Goal: Find specific page/section: Find specific page/section

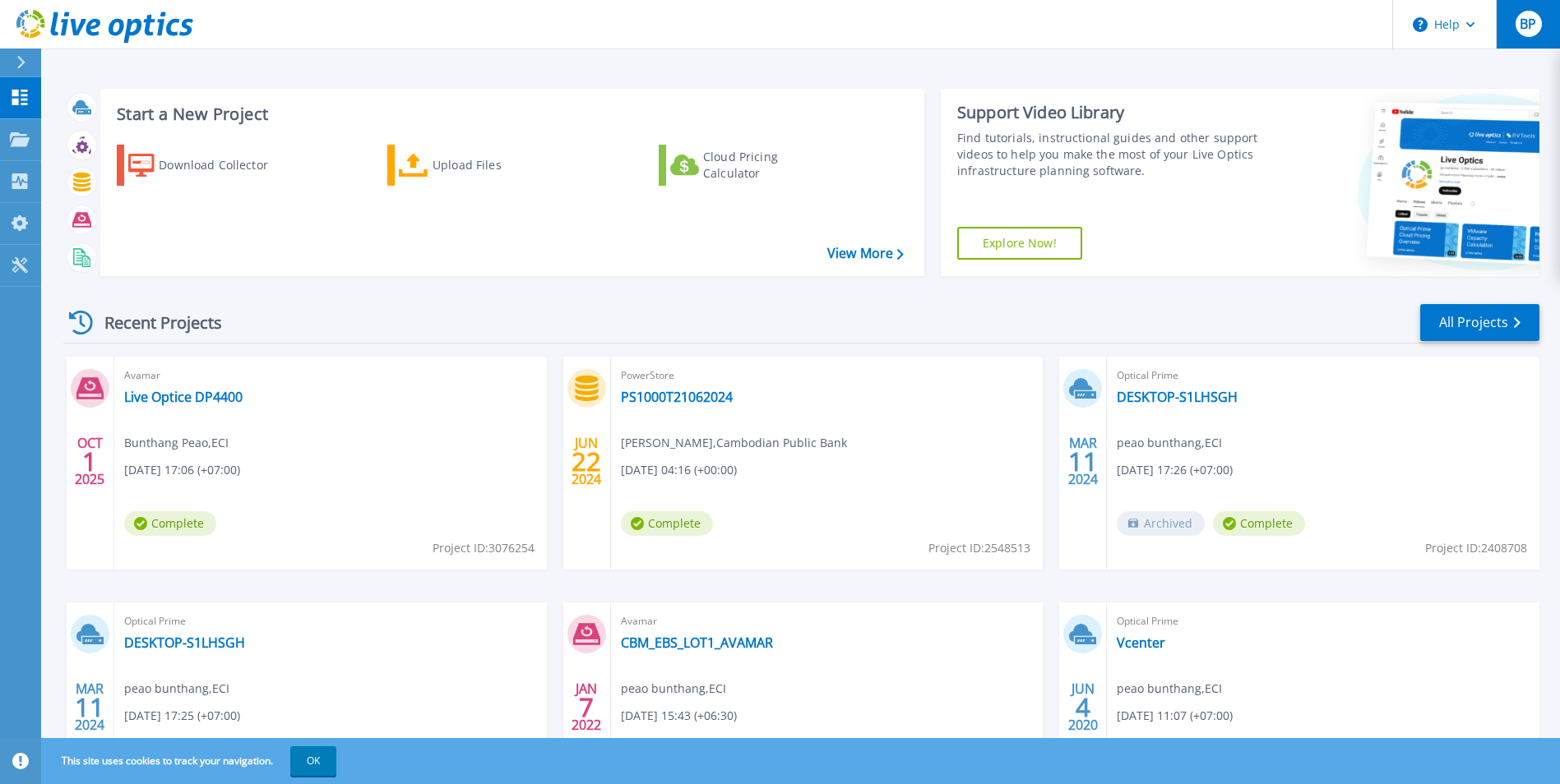
click at [1521, 30] on span "BP" at bounding box center [1528, 23] width 17 height 13
click at [1539, 28] on div "BP" at bounding box center [1528, 23] width 26 height 26
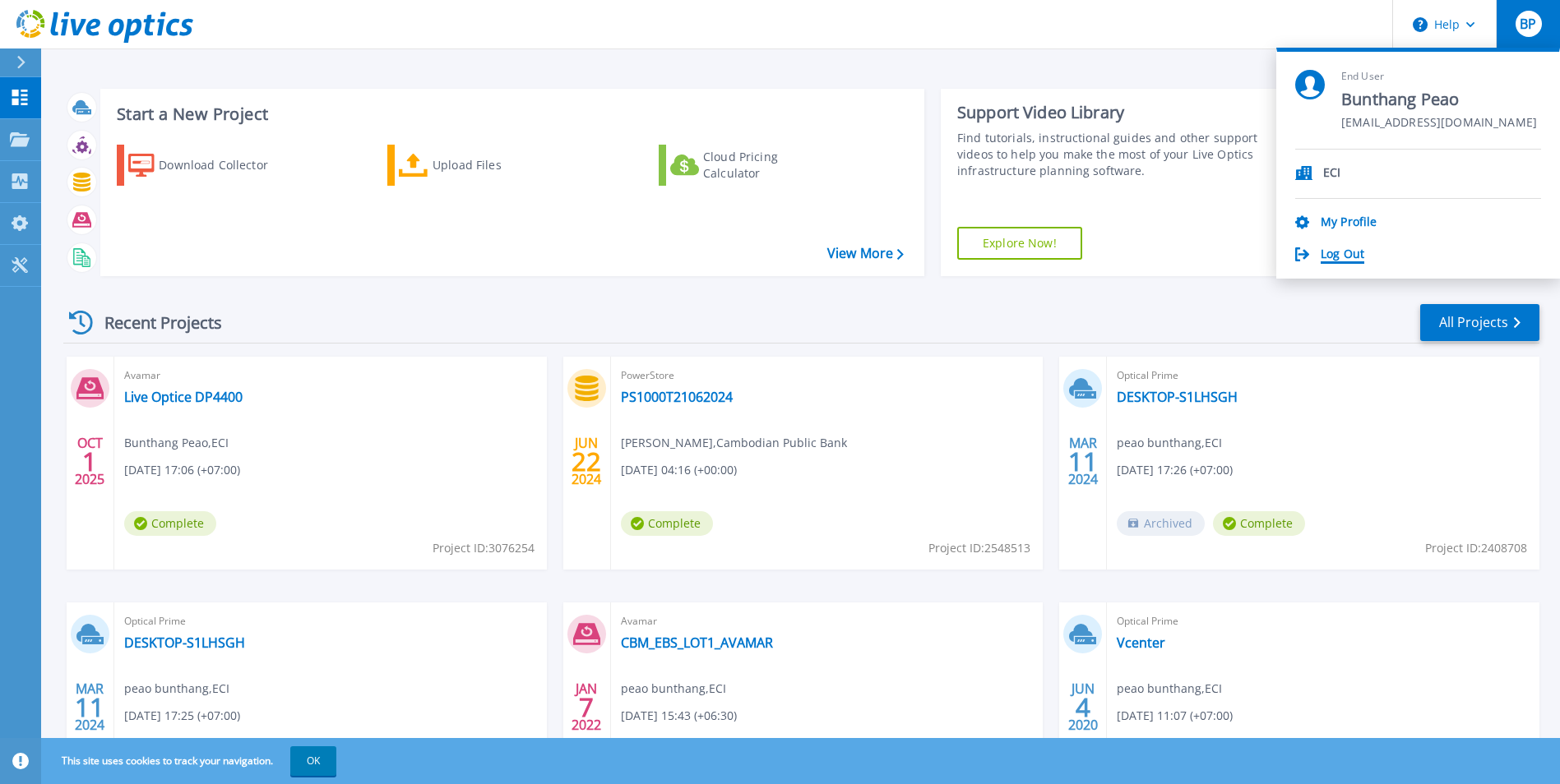
click at [1353, 252] on link "Log Out" at bounding box center [1342, 254] width 43 height 16
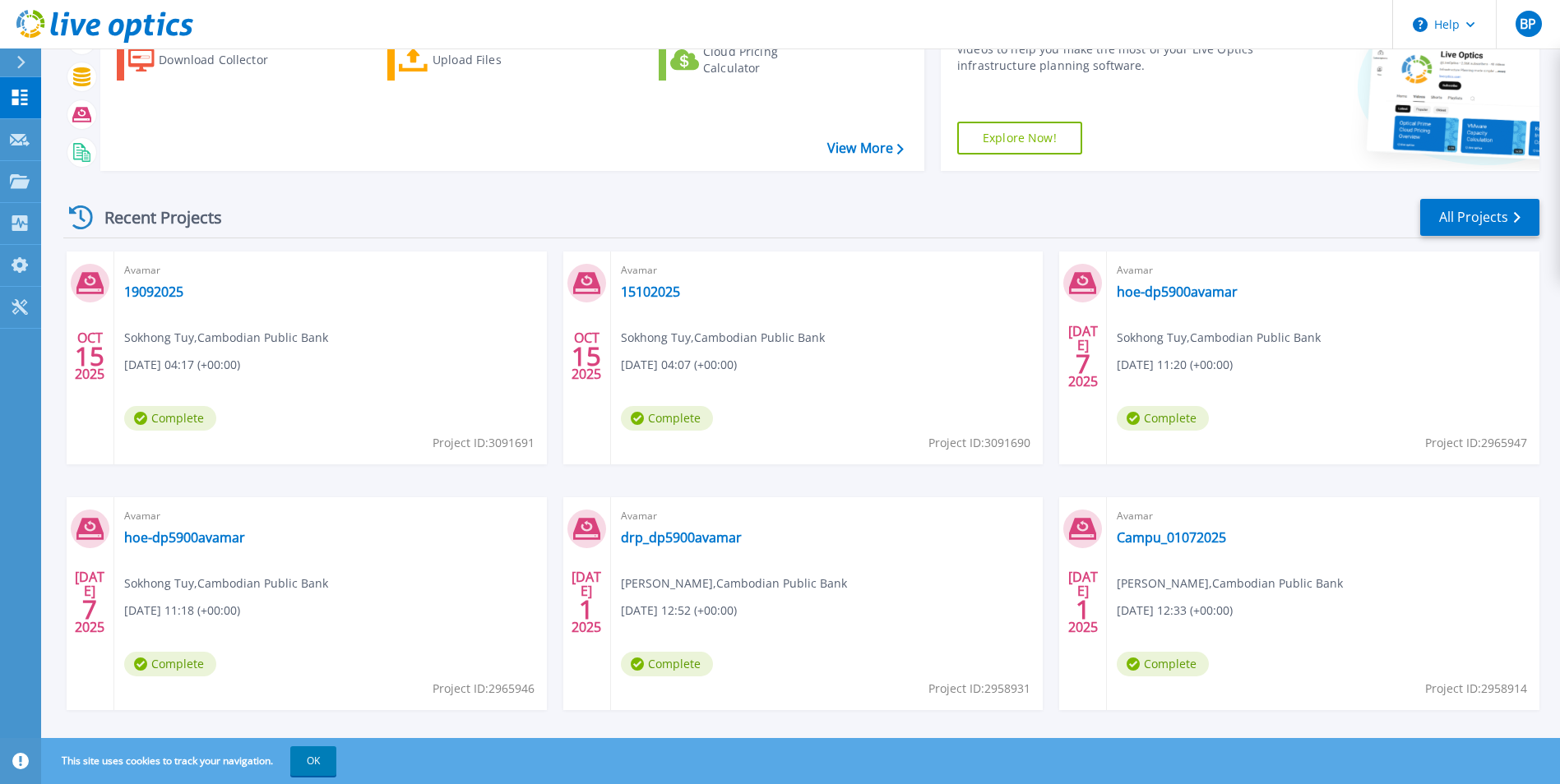
scroll to position [127, 0]
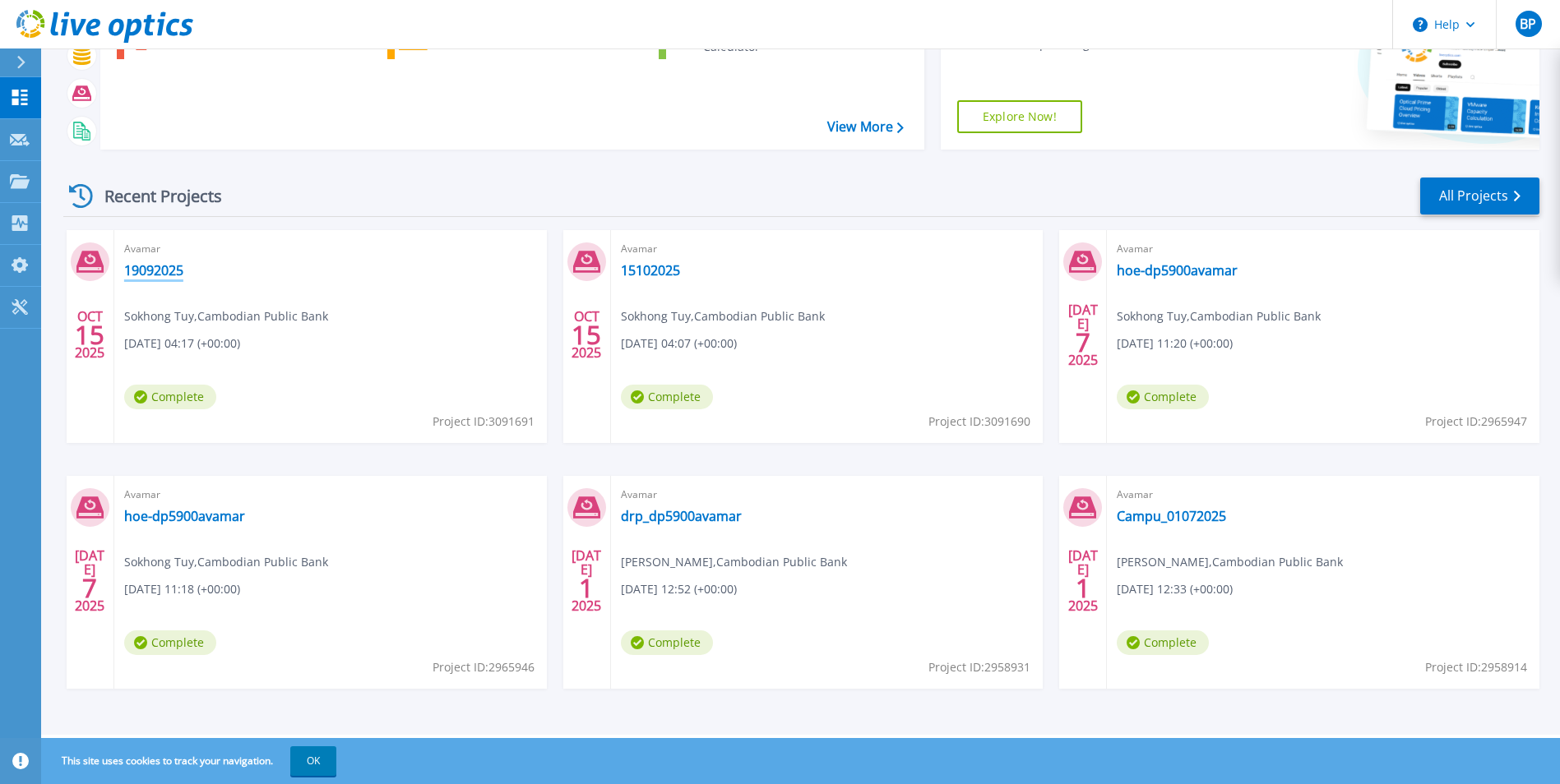
click at [148, 272] on link "19092025" at bounding box center [153, 270] width 59 height 17
